Goal: Information Seeking & Learning: Find contact information

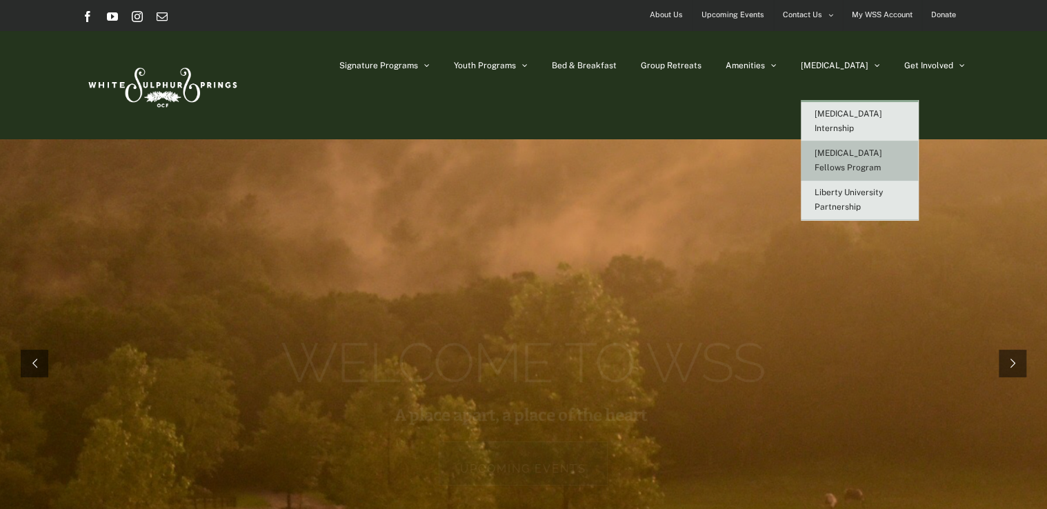
click at [869, 145] on link "[MEDICAL_DATA] Fellows Program" at bounding box center [859, 160] width 117 height 39
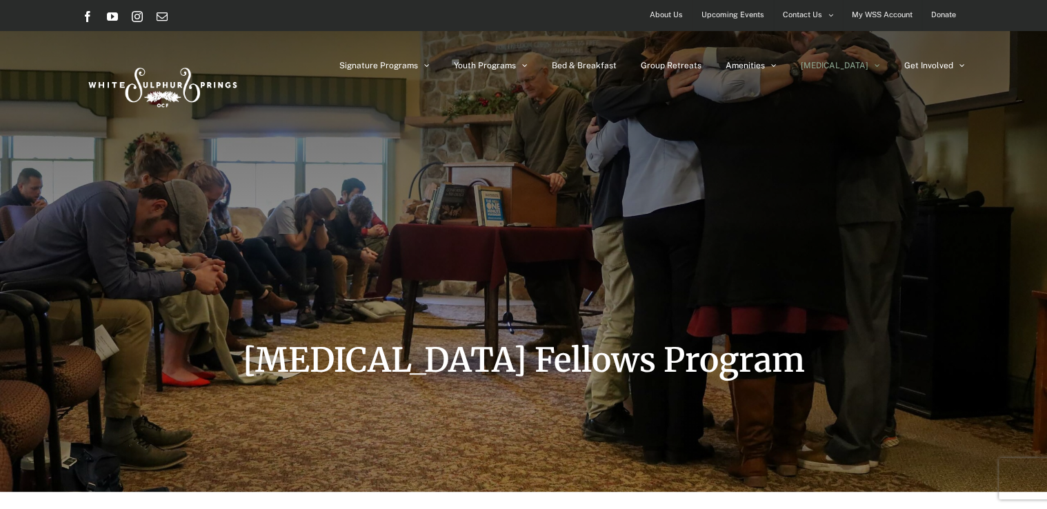
click at [670, 12] on span "About Us" at bounding box center [666, 15] width 33 height 20
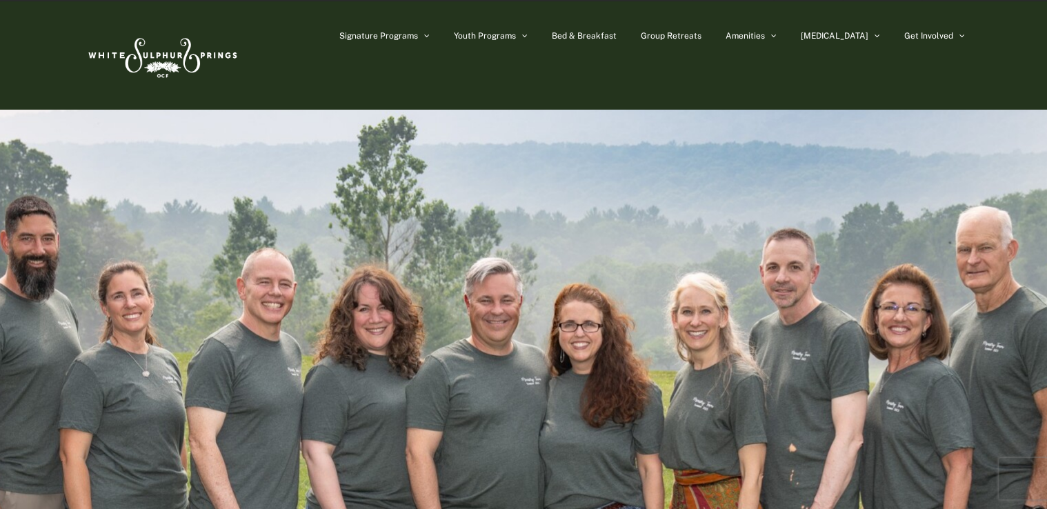
scroll to position [34, 0]
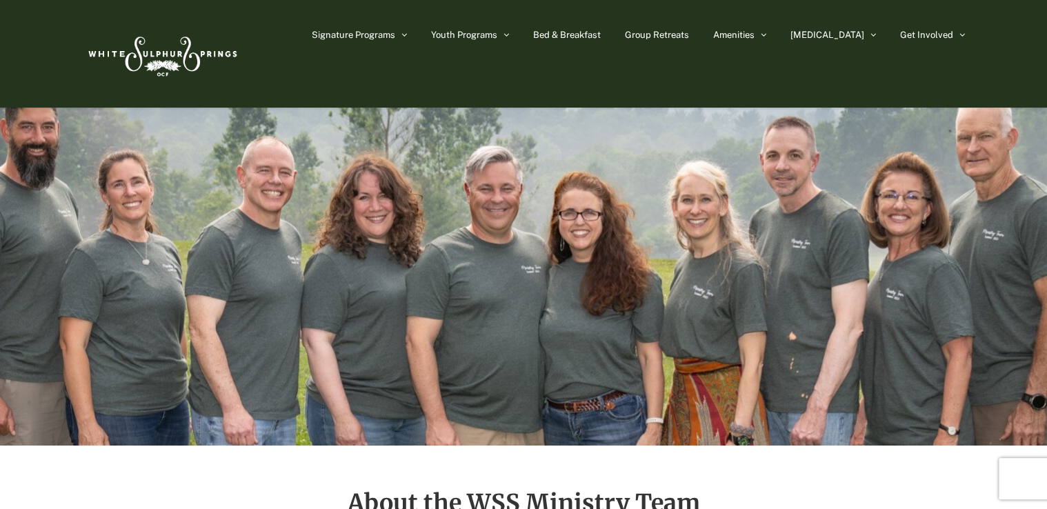
drag, startPoint x: 998, startPoint y: 359, endPoint x: 996, endPoint y: 326, distance: 32.5
click at [996, 326] on div "Page Title Bar" at bounding box center [523, 221] width 1005 height 448
drag, startPoint x: 901, startPoint y: 313, endPoint x: 907, endPoint y: 332, distance: 19.6
click at [907, 332] on div "Page Title Bar" at bounding box center [523, 221] width 1005 height 448
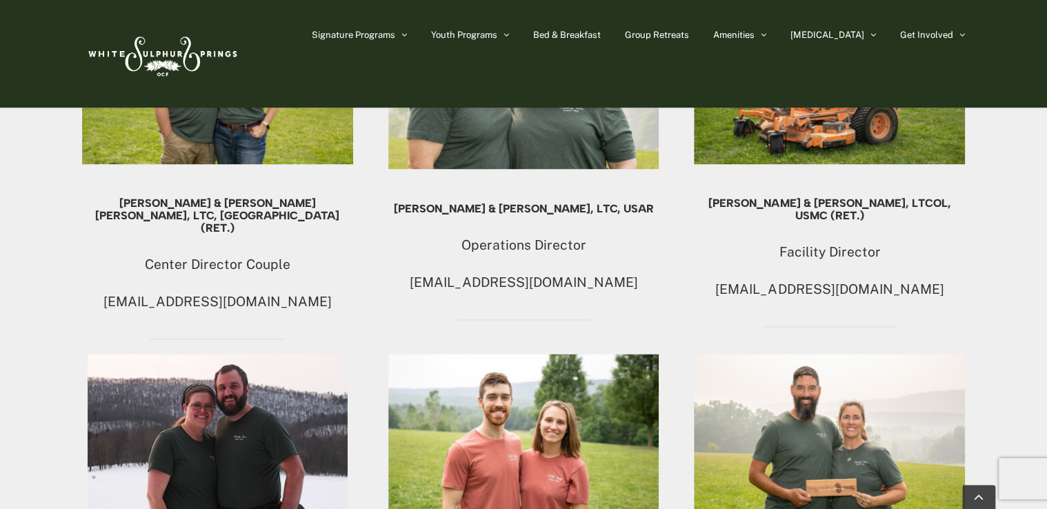
scroll to position [963, 0]
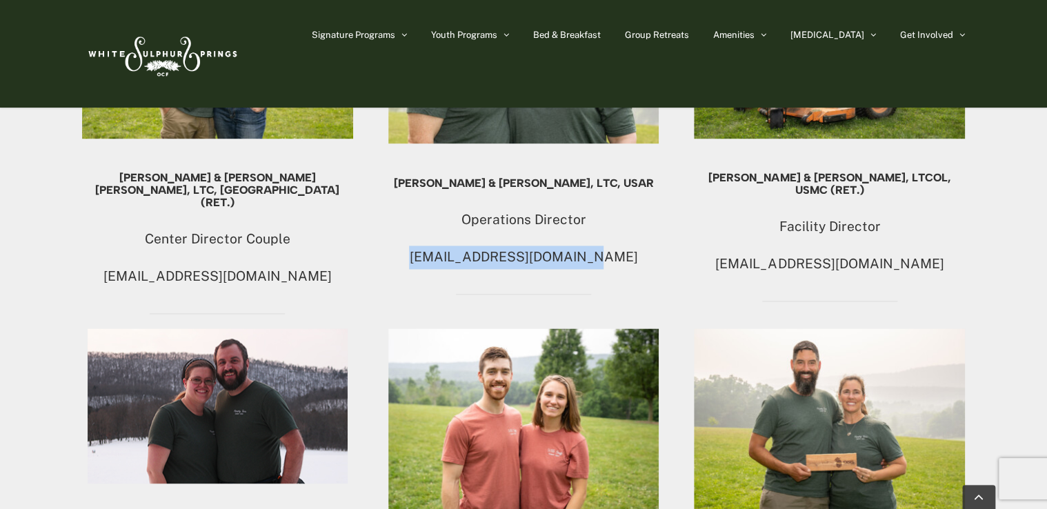
drag, startPoint x: 441, startPoint y: 251, endPoint x: 607, endPoint y: 248, distance: 166.9
click at [607, 248] on p "[EMAIL_ADDRESS][DOMAIN_NAME]" at bounding box center [523, 256] width 271 height 23
click at [574, 256] on p "[EMAIL_ADDRESS][DOMAIN_NAME]" at bounding box center [523, 256] width 271 height 23
drag, startPoint x: 439, startPoint y: 256, endPoint x: 607, endPoint y: 266, distance: 167.9
click at [607, 266] on p "[EMAIL_ADDRESS][DOMAIN_NAME]" at bounding box center [523, 256] width 271 height 23
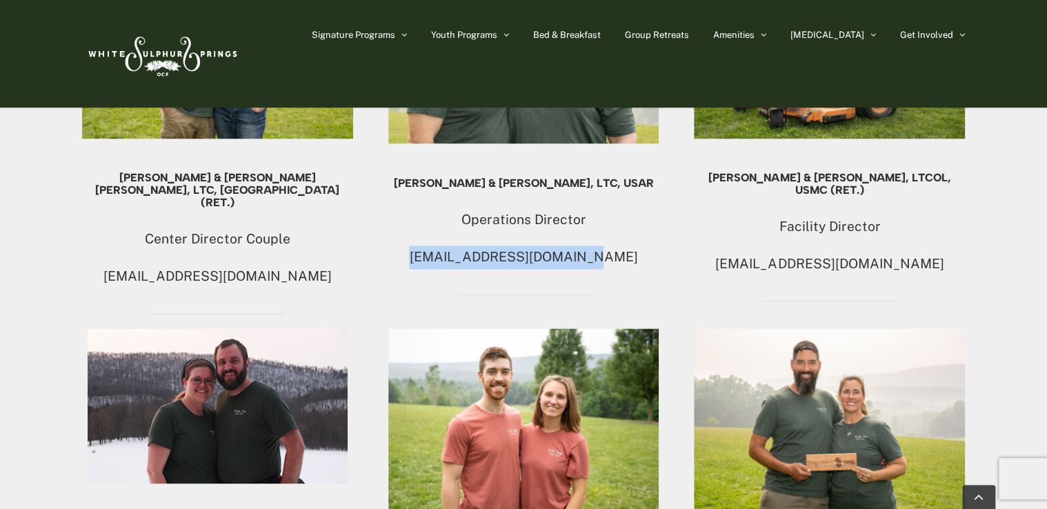
click at [523, 261] on p "[EMAIL_ADDRESS][DOMAIN_NAME]" at bounding box center [523, 256] width 271 height 23
drag, startPoint x: 432, startPoint y: 250, endPoint x: 607, endPoint y: 263, distance: 174.9
click at [607, 263] on p "[EMAIL_ADDRESS][DOMAIN_NAME]" at bounding box center [523, 256] width 271 height 23
copy p "[EMAIL_ADDRESS][DOMAIN_NAME]"
